Goal: Find specific page/section: Find specific page/section

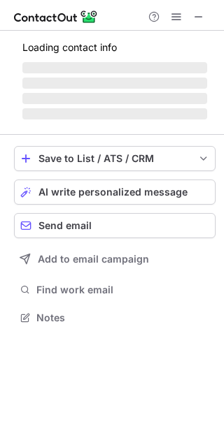
scroll to position [317, 224]
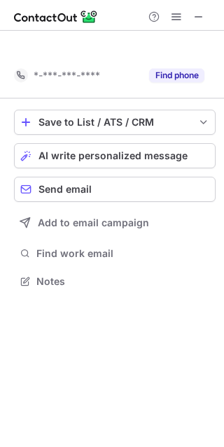
scroll to position [250, 224]
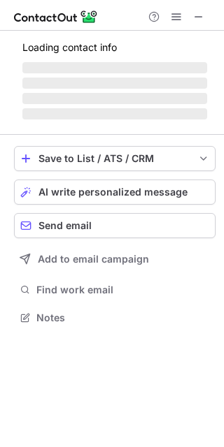
scroll to position [272, 224]
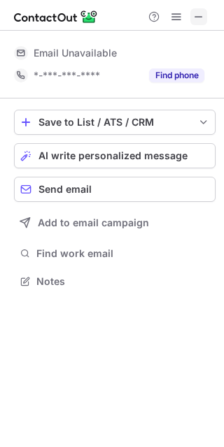
click at [196, 14] on span at bounding box center [198, 16] width 11 height 11
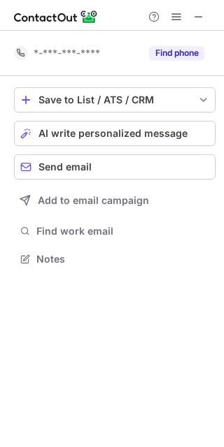
scroll to position [250, 224]
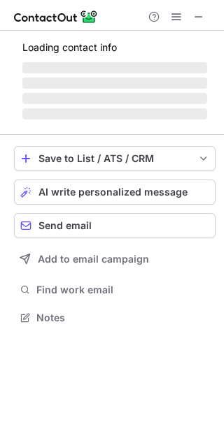
scroll to position [272, 224]
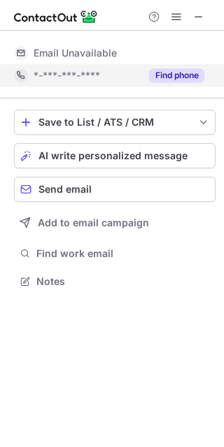
drag, startPoint x: 199, startPoint y: 17, endPoint x: 97, endPoint y: 76, distance: 117.1
click at [199, 17] on span at bounding box center [198, 16] width 11 height 11
